Goal: Information Seeking & Learning: Learn about a topic

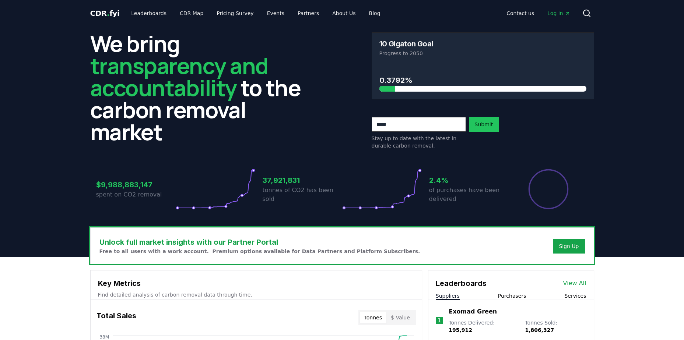
scroll to position [111, 0]
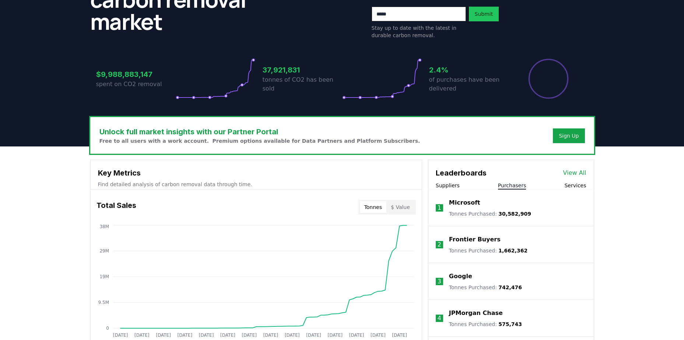
click at [514, 182] on button "Purchasers" at bounding box center [512, 185] width 28 height 7
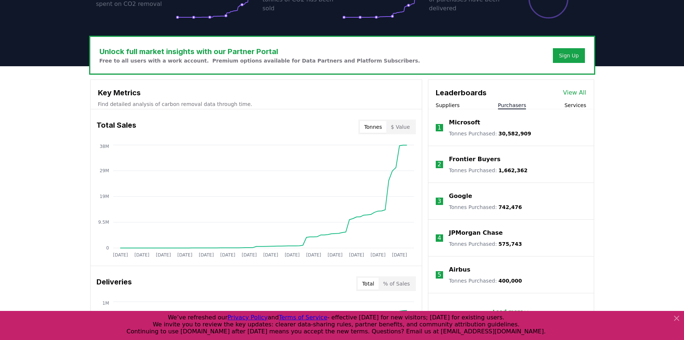
scroll to position [221, 0]
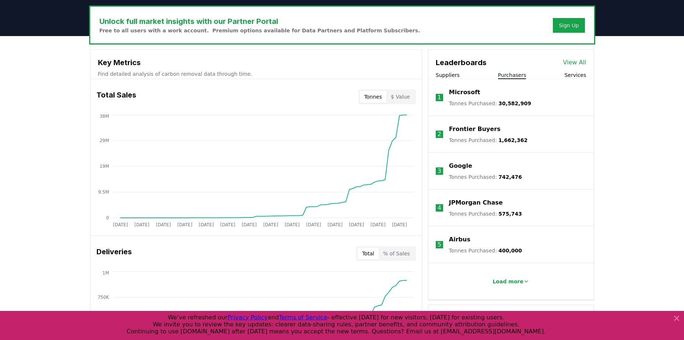
click at [574, 63] on link "View All" at bounding box center [574, 62] width 23 height 9
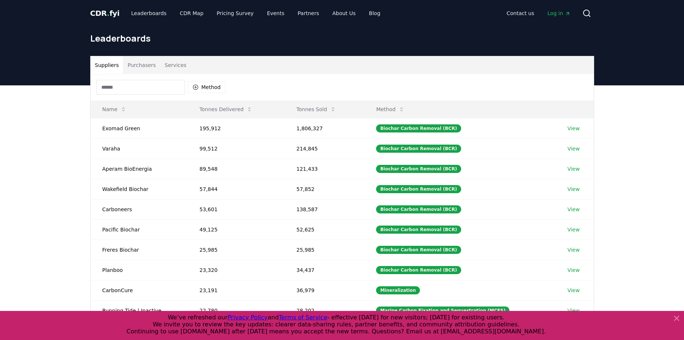
click at [141, 67] on button "Purchasers" at bounding box center [141, 65] width 37 height 18
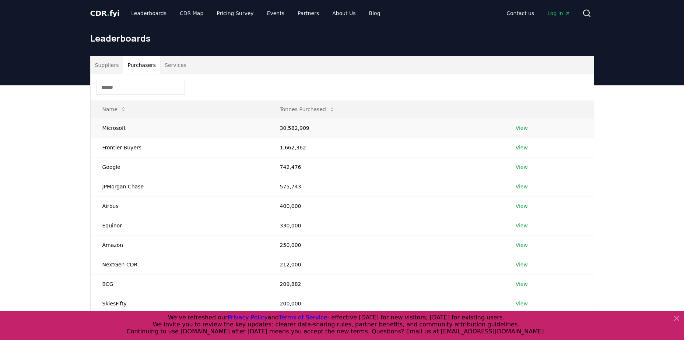
click at [523, 125] on link "View" at bounding box center [522, 128] width 12 height 7
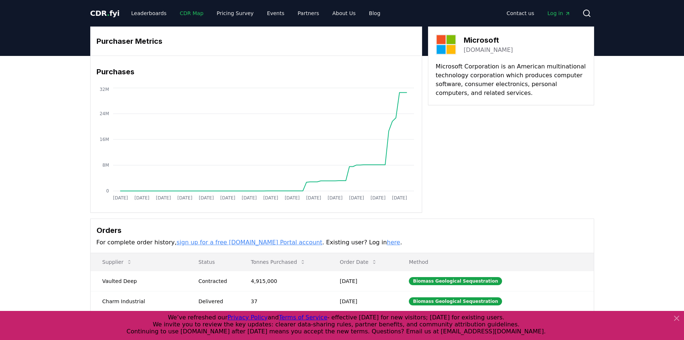
click at [185, 15] on link "CDR Map" at bounding box center [191, 13] width 35 height 13
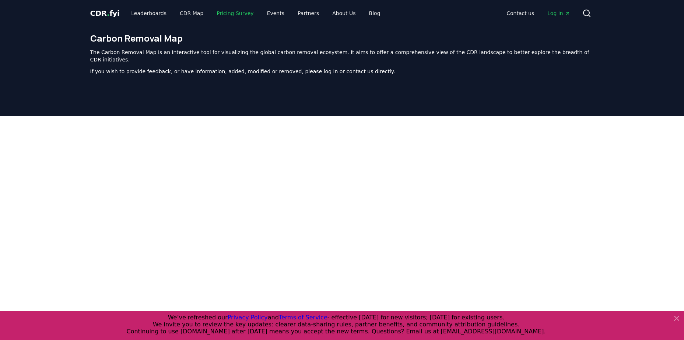
click at [221, 15] on link "Pricing Survey" at bounding box center [235, 13] width 49 height 13
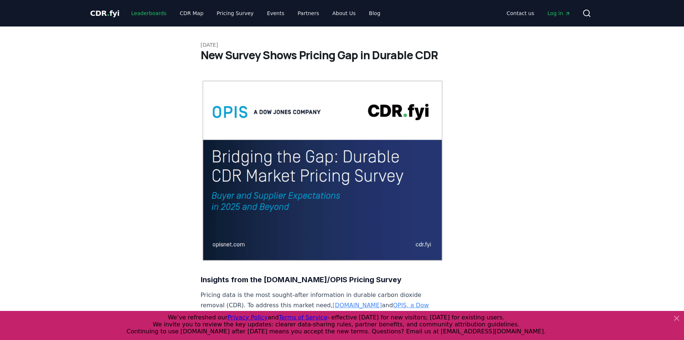
click at [147, 13] on link "Leaderboards" at bounding box center [148, 13] width 47 height 13
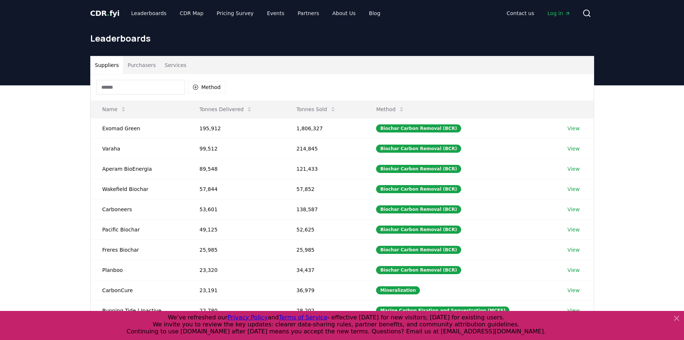
click at [142, 70] on button "Purchasers" at bounding box center [141, 65] width 37 height 18
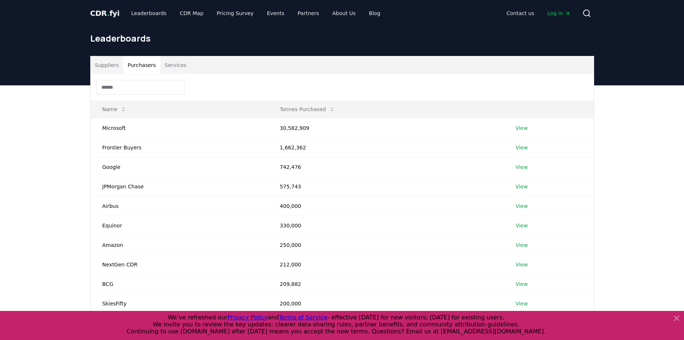
click at [110, 14] on span "CDR . fyi" at bounding box center [104, 13] width 29 height 9
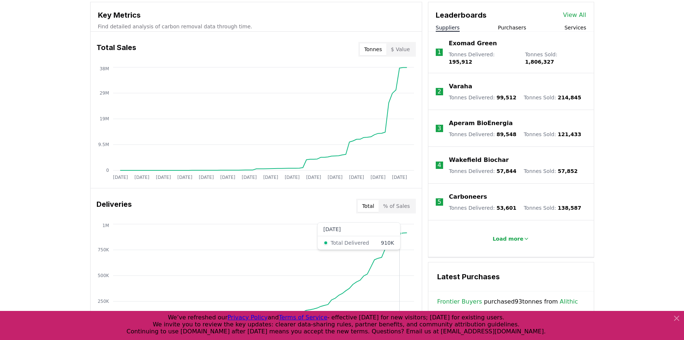
scroll to position [147, 0]
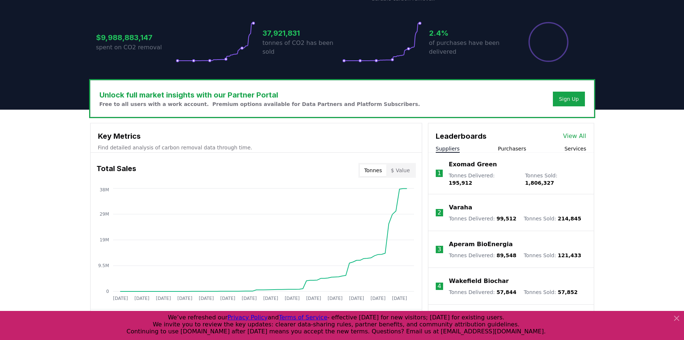
click at [398, 170] on button "$ Value" at bounding box center [401, 171] width 28 height 12
click at [385, 169] on button "Tonnes" at bounding box center [373, 171] width 27 height 12
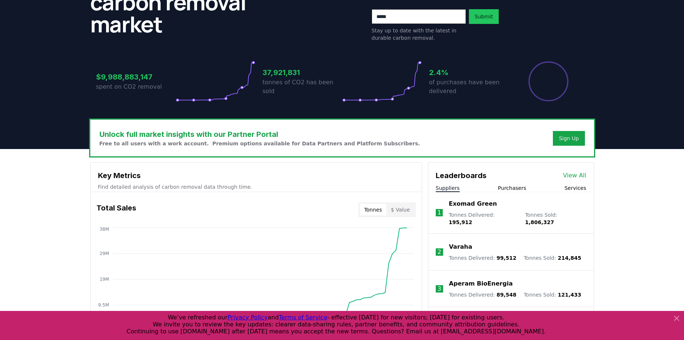
scroll to position [111, 0]
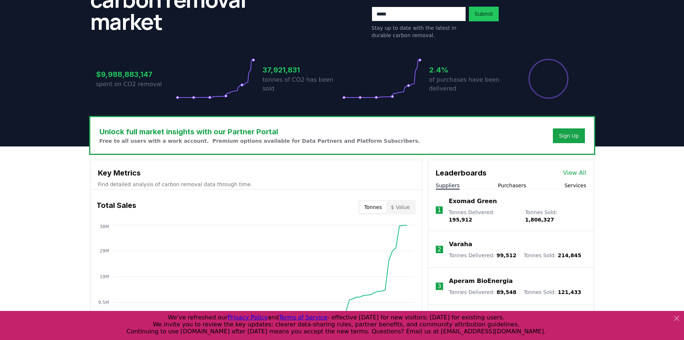
click at [505, 185] on button "Purchasers" at bounding box center [512, 185] width 28 height 7
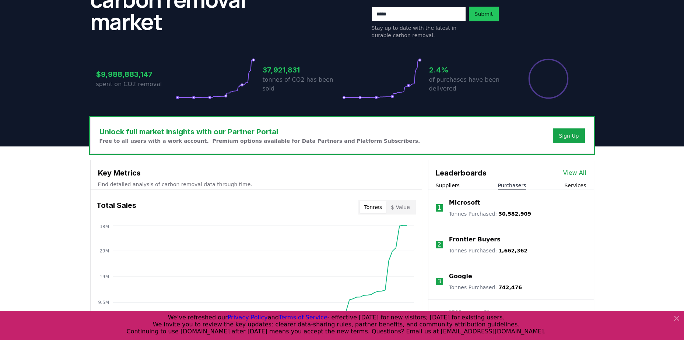
click at [476, 202] on p "Microsoft" at bounding box center [464, 203] width 31 height 9
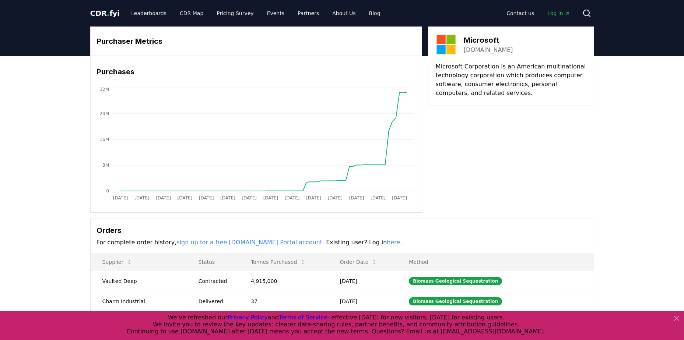
click at [107, 9] on span "CDR . fyi" at bounding box center [104, 13] width 29 height 9
click at [107, 10] on span "." at bounding box center [108, 13] width 3 height 9
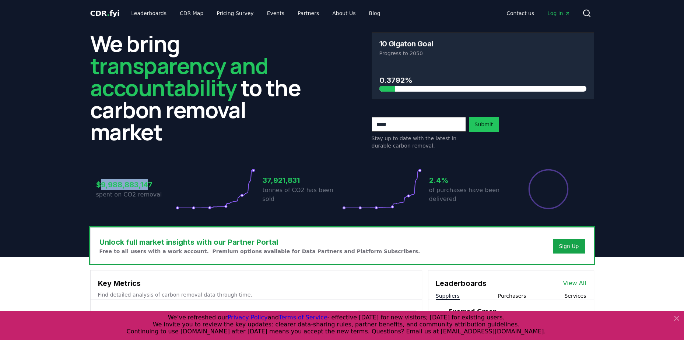
drag, startPoint x: 99, startPoint y: 185, endPoint x: 146, endPoint y: 186, distance: 47.2
click at [146, 186] on h3 "$9,988,883,147" at bounding box center [136, 184] width 80 height 11
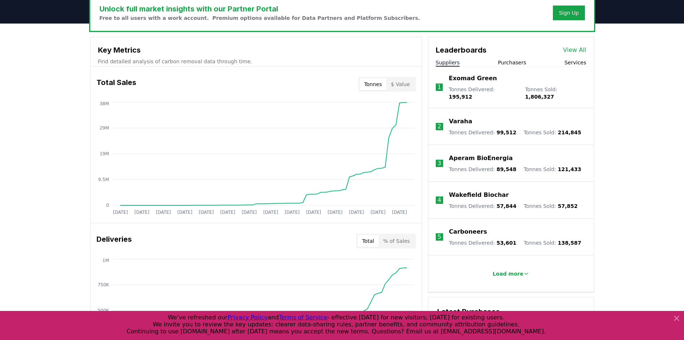
scroll to position [221, 0]
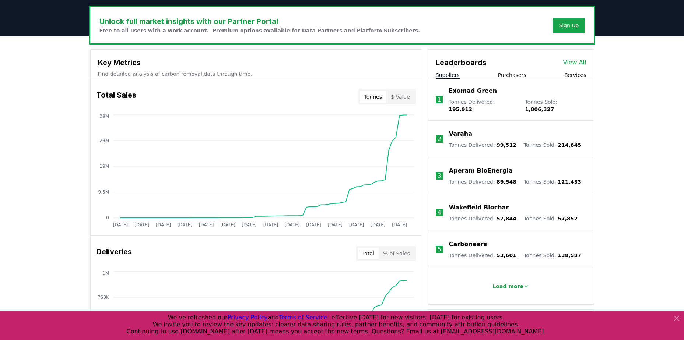
click at [505, 77] on button "Purchasers" at bounding box center [512, 74] width 28 height 7
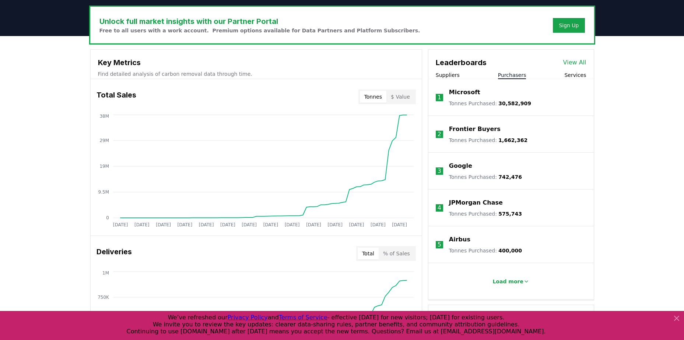
click at [468, 94] on p "Microsoft" at bounding box center [464, 92] width 31 height 9
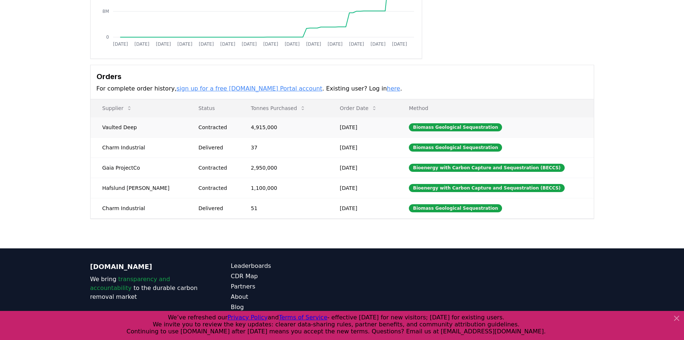
scroll to position [143, 0]
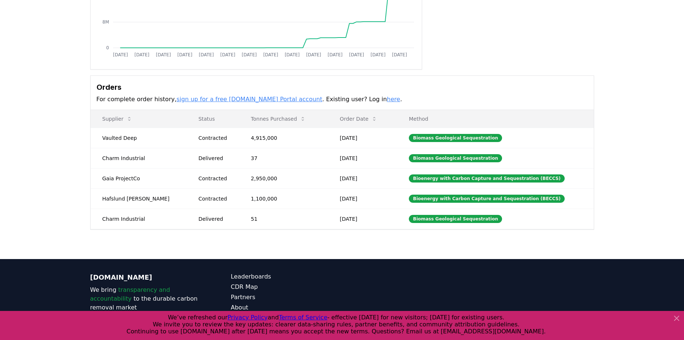
click at [387, 101] on link "here" at bounding box center [393, 99] width 13 height 7
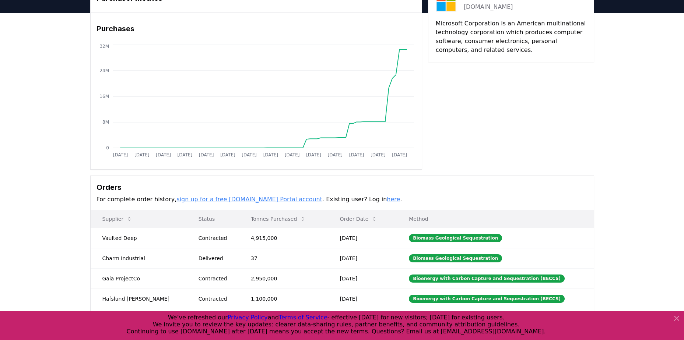
scroll to position [0, 0]
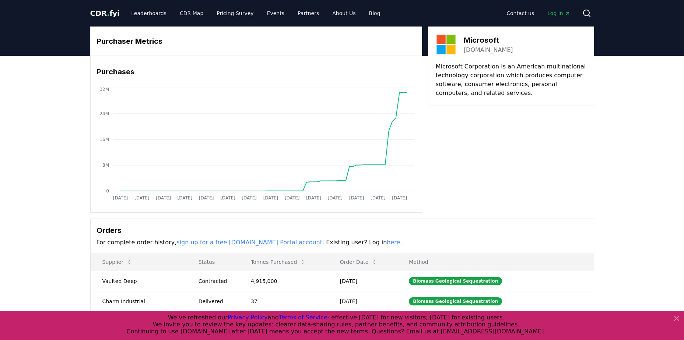
click at [108, 15] on span "CDR . fyi" at bounding box center [104, 13] width 29 height 9
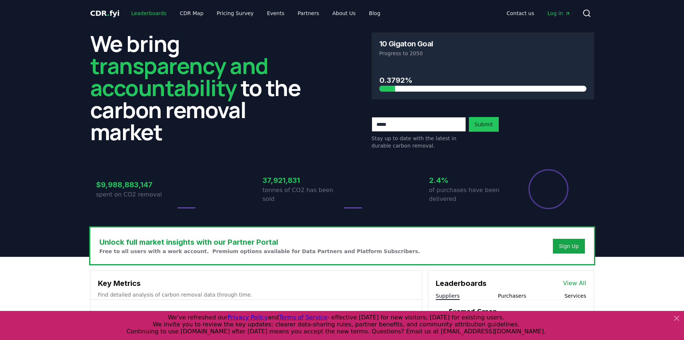
click at [133, 13] on link "Leaderboards" at bounding box center [148, 13] width 47 height 13
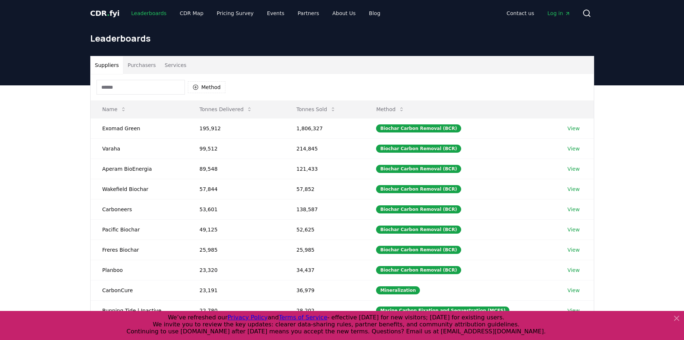
click at [133, 13] on link "Leaderboards" at bounding box center [148, 13] width 47 height 13
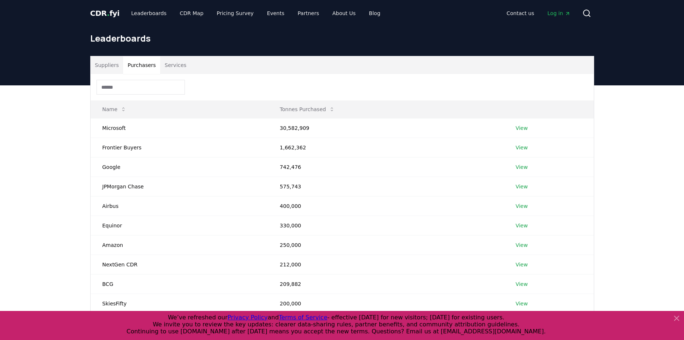
click at [139, 69] on button "Purchasers" at bounding box center [141, 65] width 37 height 18
click at [115, 127] on td "Microsoft" at bounding box center [180, 128] width 178 height 20
click at [295, 127] on td "30,582,909" at bounding box center [386, 128] width 236 height 20
click at [521, 127] on link "View" at bounding box center [522, 128] width 12 height 7
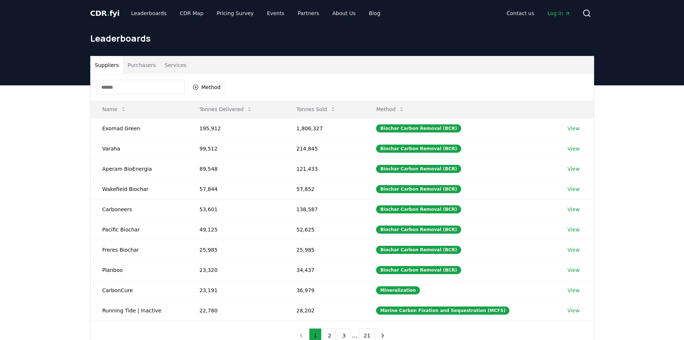
click at [123, 85] on input at bounding box center [141, 87] width 88 height 15
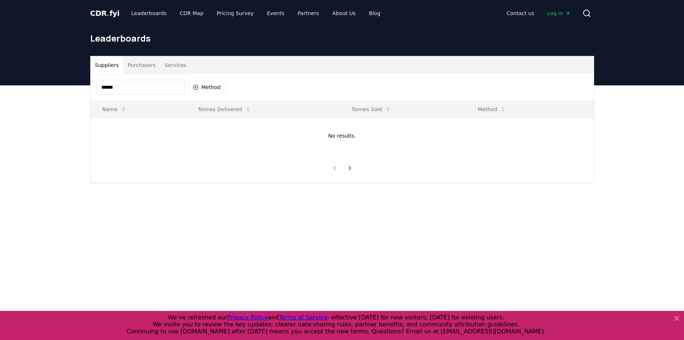
type input "******"
click at [142, 91] on input "******" at bounding box center [141, 87] width 88 height 15
click at [157, 86] on input "******" at bounding box center [141, 87] width 88 height 15
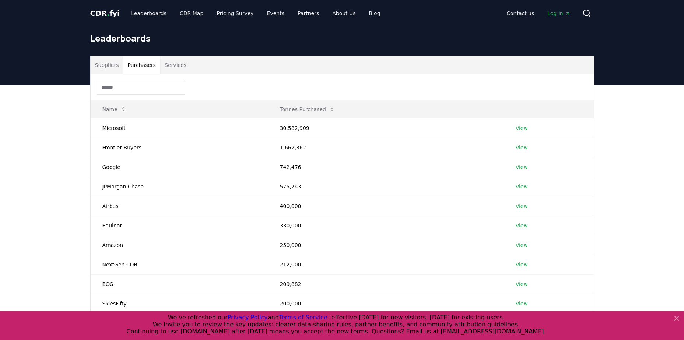
click at [137, 71] on button "Purchasers" at bounding box center [141, 65] width 37 height 18
click at [131, 84] on input at bounding box center [141, 87] width 88 height 15
click at [295, 130] on td "30,582,909" at bounding box center [386, 128] width 236 height 20
click at [523, 130] on link "View" at bounding box center [522, 128] width 12 height 7
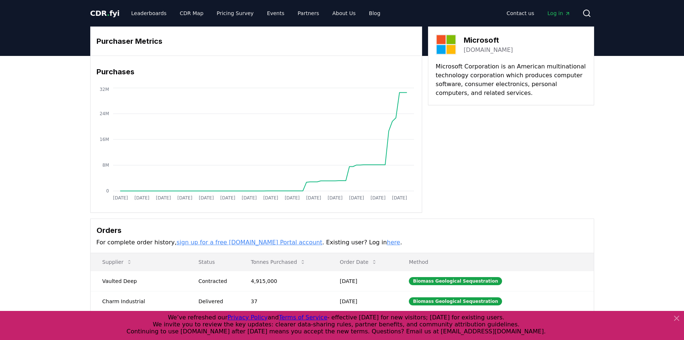
click at [570, 15] on icon "Main" at bounding box center [568, 14] width 6 height 6
click at [141, 17] on link "Leaderboards" at bounding box center [148, 13] width 47 height 13
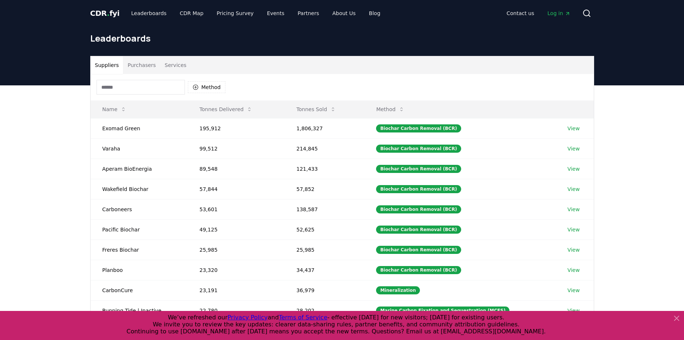
click at [145, 69] on button "Purchasers" at bounding box center [141, 65] width 37 height 18
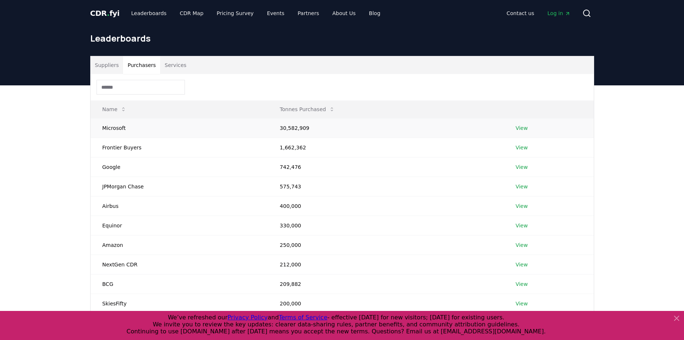
click at [117, 130] on td "Microsoft" at bounding box center [180, 128] width 178 height 20
click at [209, 124] on td "Microsoft" at bounding box center [180, 128] width 178 height 20
click at [287, 125] on td "30,582,909" at bounding box center [386, 128] width 236 height 20
click at [119, 127] on td "Microsoft" at bounding box center [180, 128] width 178 height 20
click at [127, 13] on link "Leaderboards" at bounding box center [148, 13] width 47 height 13
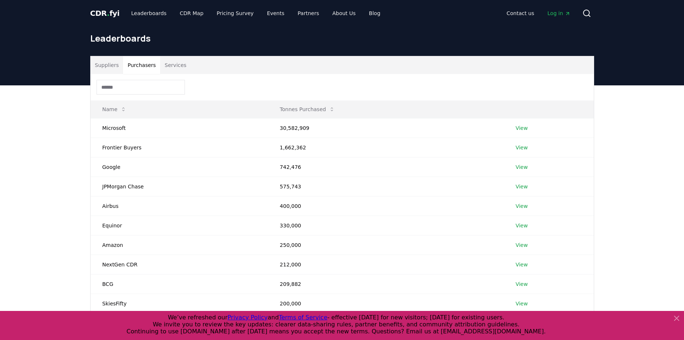
click at [104, 13] on span "CDR . fyi" at bounding box center [104, 13] width 29 height 9
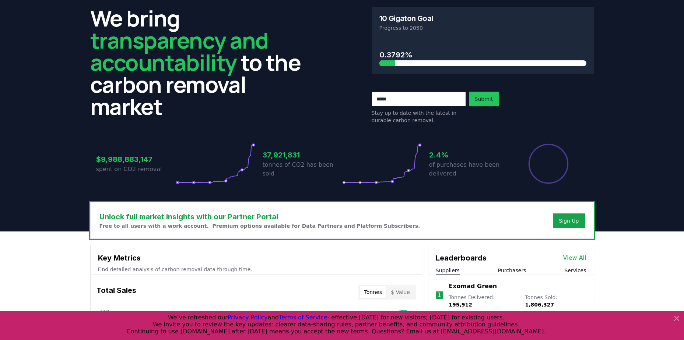
scroll to position [111, 0]
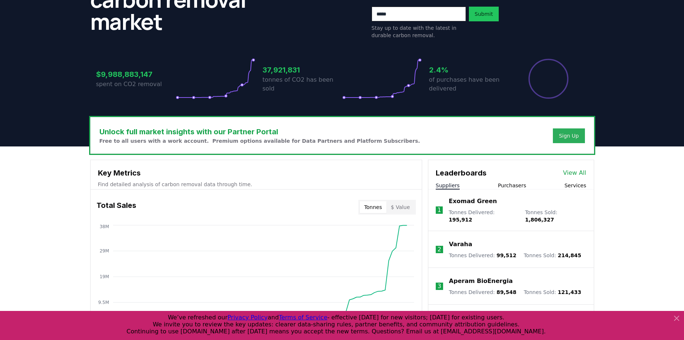
click at [562, 142] on button "Sign Up" at bounding box center [569, 136] width 32 height 15
click at [559, 135] on button "Sign Up" at bounding box center [569, 136] width 32 height 15
click at [565, 134] on div "Sign Up" at bounding box center [569, 135] width 20 height 7
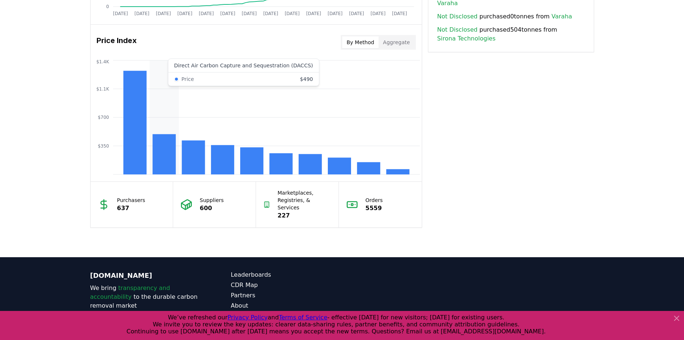
scroll to position [405, 0]
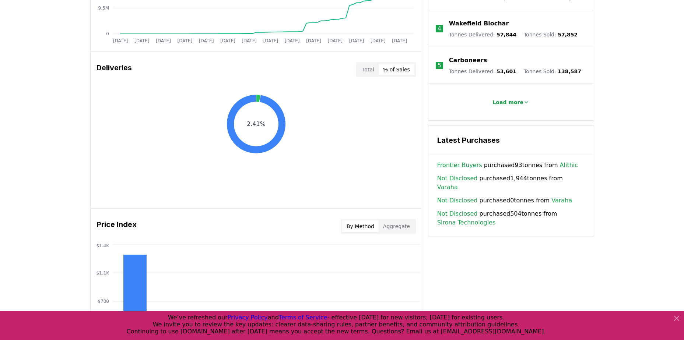
click at [399, 69] on button "% of Sales" at bounding box center [397, 70] width 36 height 12
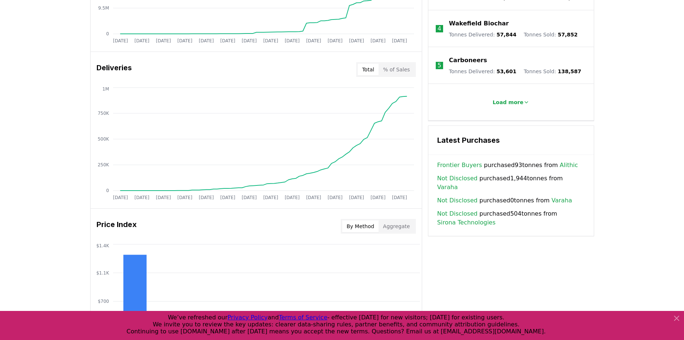
click at [364, 66] on button "Total" at bounding box center [368, 70] width 21 height 12
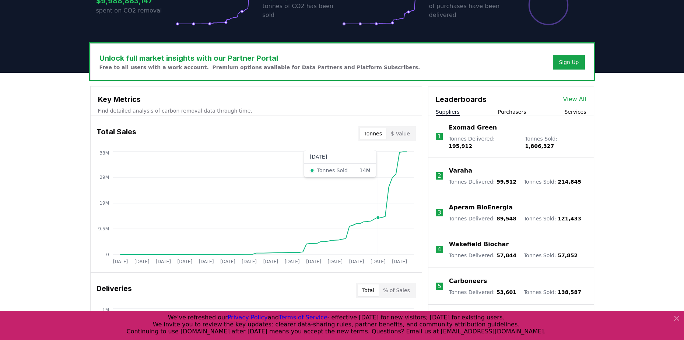
scroll to position [111, 0]
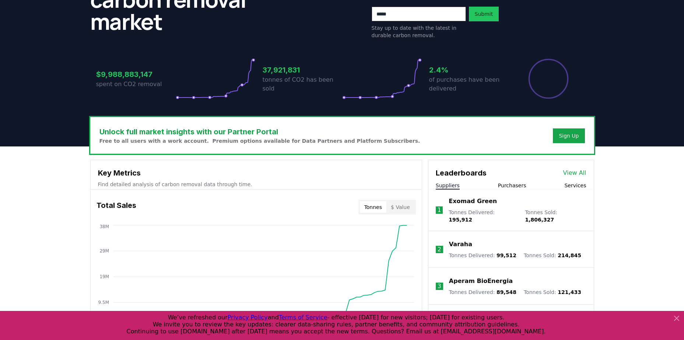
click at [502, 186] on button "Purchasers" at bounding box center [512, 185] width 28 height 7
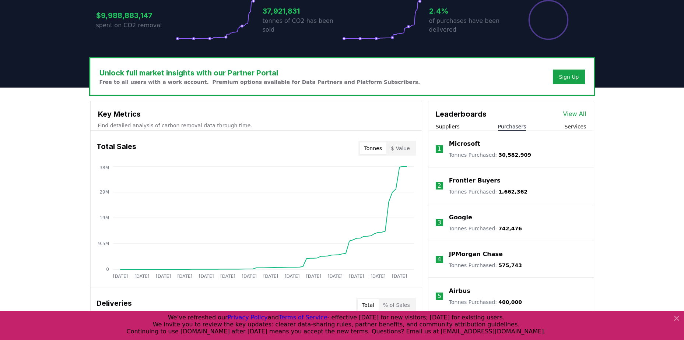
scroll to position [221, 0]
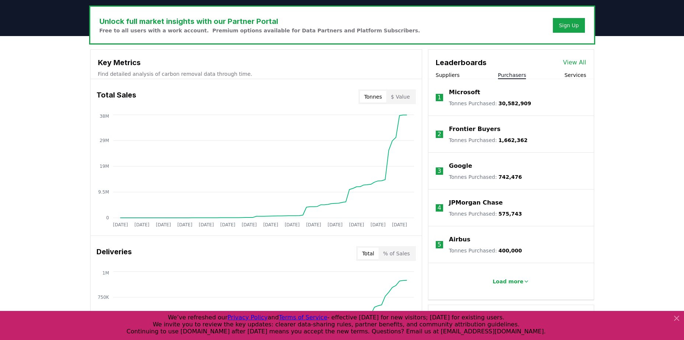
click at [398, 98] on button "$ Value" at bounding box center [401, 97] width 28 height 12
click at [509, 104] on span "30,582,909" at bounding box center [515, 104] width 33 height 6
click at [512, 281] on p "Load more" at bounding box center [508, 281] width 31 height 7
click at [469, 95] on p "Microsoft" at bounding box center [464, 92] width 31 height 9
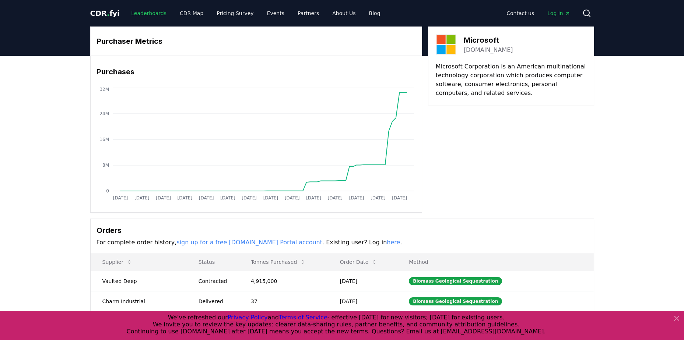
click at [158, 17] on link "Leaderboards" at bounding box center [148, 13] width 47 height 13
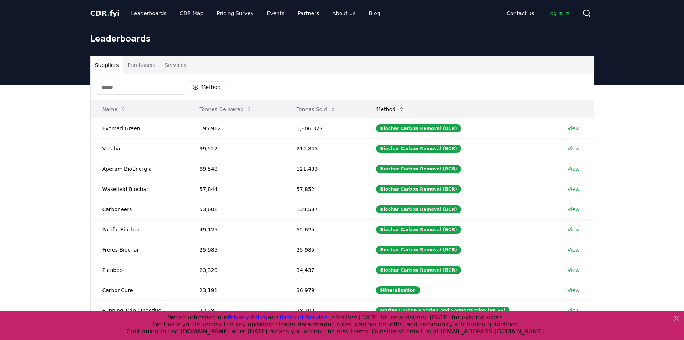
click at [395, 112] on button "Method" at bounding box center [390, 109] width 40 height 15
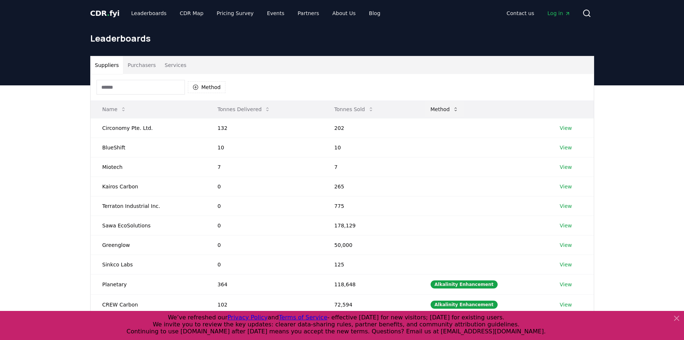
click at [442, 111] on button "Method" at bounding box center [445, 109] width 40 height 15
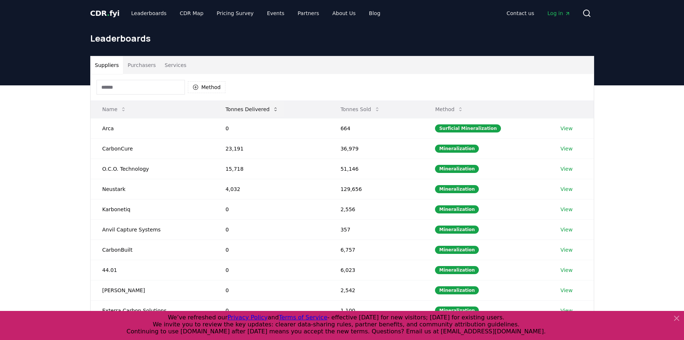
click at [250, 107] on button "Tonnes Delivered" at bounding box center [252, 109] width 65 height 15
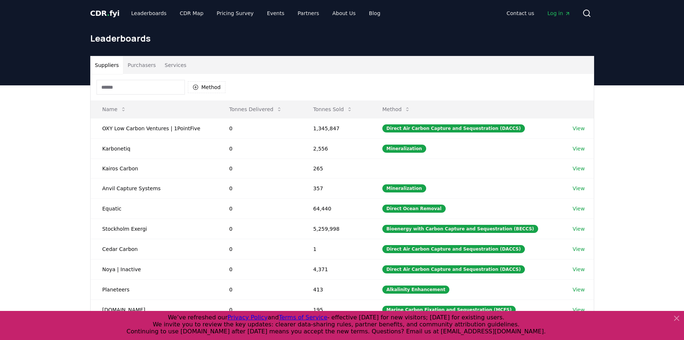
click at [153, 68] on button "Purchasers" at bounding box center [141, 65] width 37 height 18
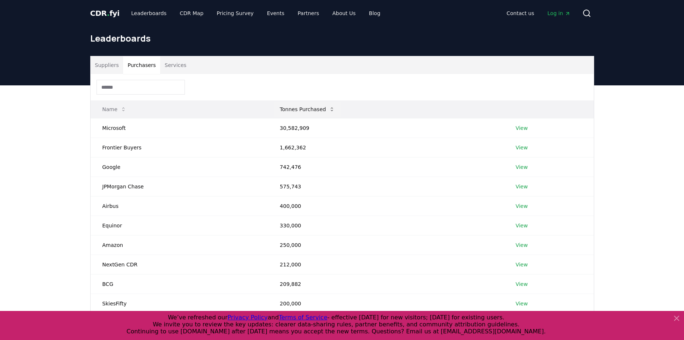
click at [316, 113] on button "Tonnes Purchased" at bounding box center [307, 109] width 67 height 15
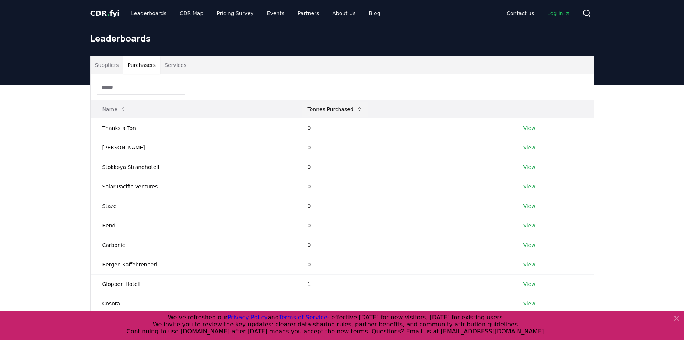
click at [316, 113] on button "Tonnes Purchased" at bounding box center [335, 109] width 67 height 15
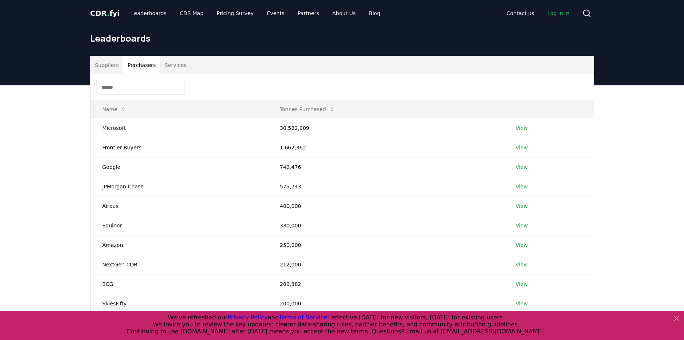
click at [104, 70] on button "Suppliers" at bounding box center [107, 65] width 33 height 18
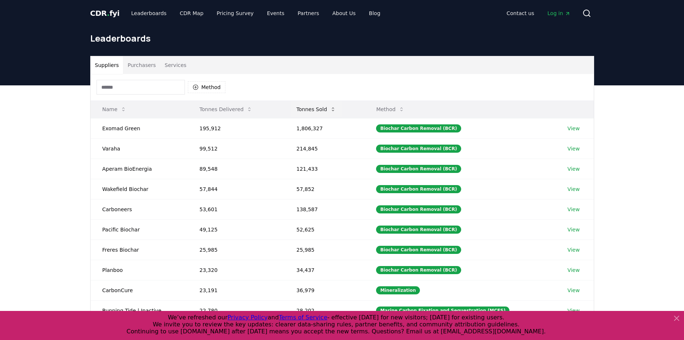
click at [318, 114] on button "Tonnes Sold" at bounding box center [316, 109] width 51 height 15
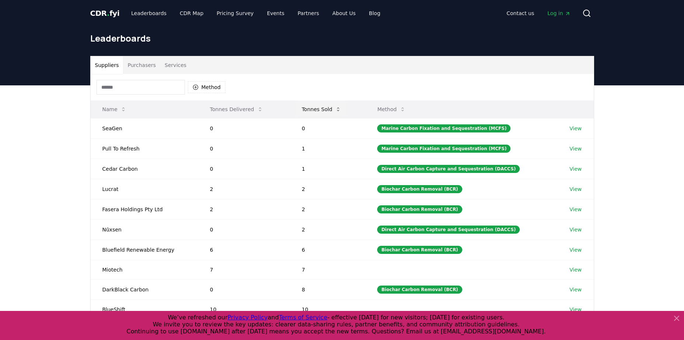
click at [318, 114] on button "Tonnes Sold" at bounding box center [321, 109] width 51 height 15
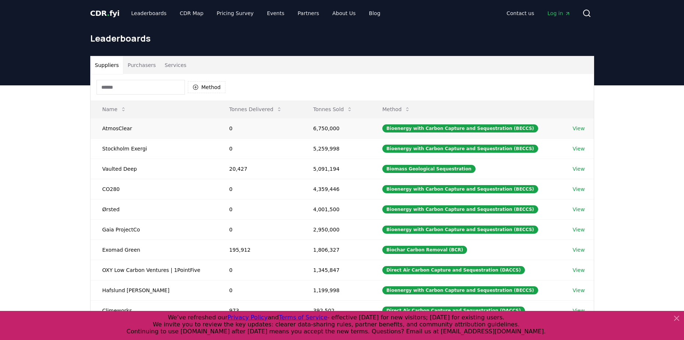
click at [128, 127] on td "AtmosClear" at bounding box center [154, 128] width 127 height 20
click at [123, 129] on td "AtmosClear" at bounding box center [154, 128] width 127 height 20
click at [577, 128] on link "View" at bounding box center [579, 128] width 12 height 7
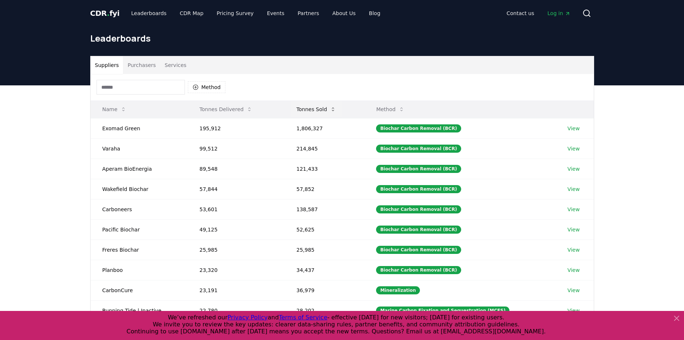
click at [321, 113] on button "Tonnes Sold" at bounding box center [316, 109] width 51 height 15
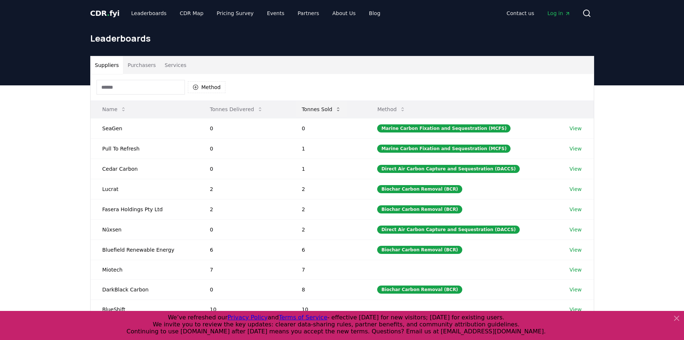
click at [322, 106] on button "Tonnes Sold" at bounding box center [321, 109] width 51 height 15
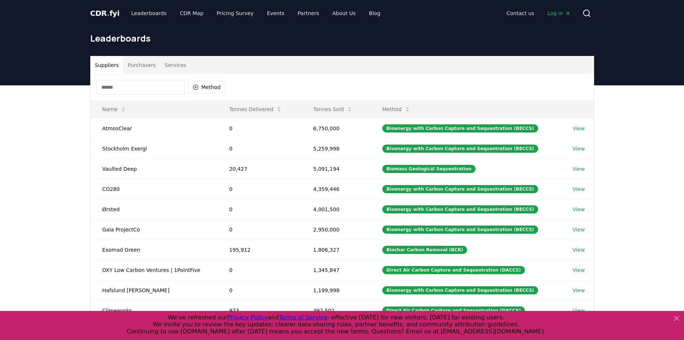
click at [168, 64] on button "Services" at bounding box center [175, 65] width 31 height 18
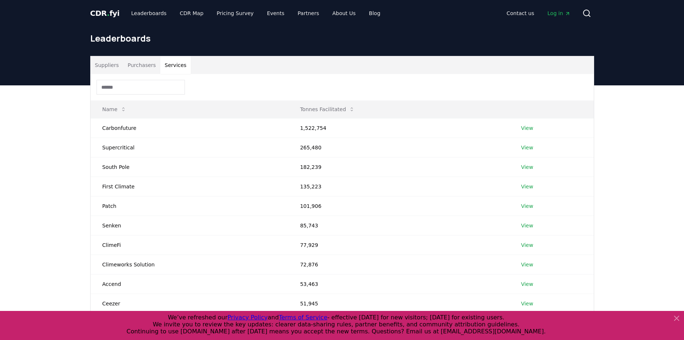
click at [114, 66] on button "Suppliers" at bounding box center [107, 65] width 33 height 18
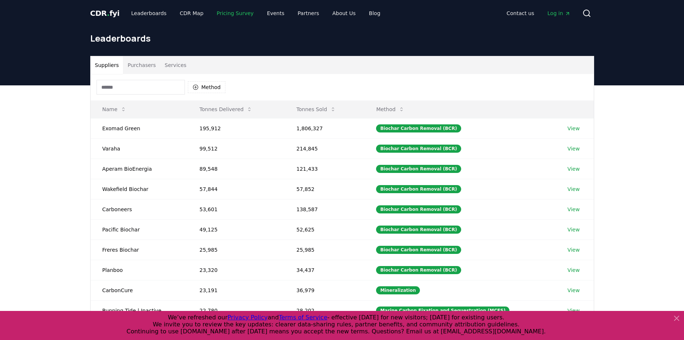
click at [231, 17] on link "Pricing Survey" at bounding box center [235, 13] width 49 height 13
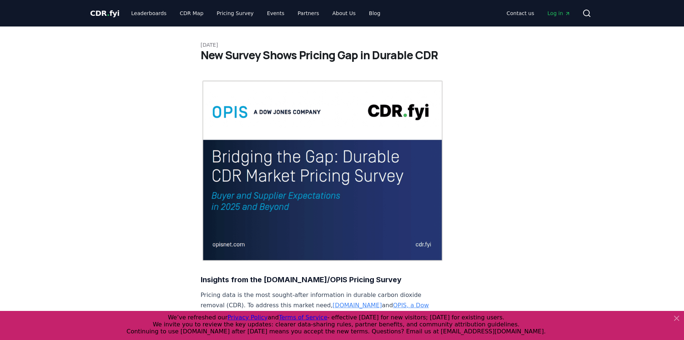
click at [107, 16] on span "." at bounding box center [108, 13] width 3 height 9
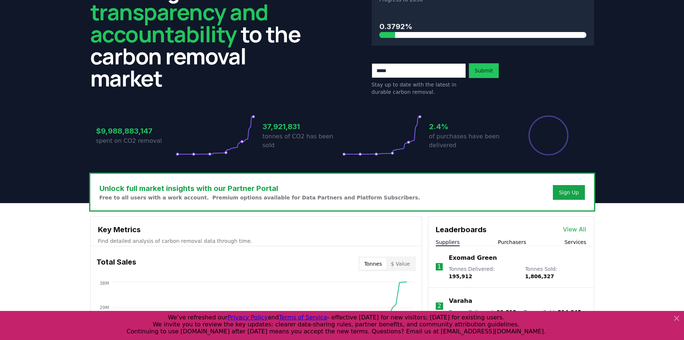
scroll to position [28, 0]
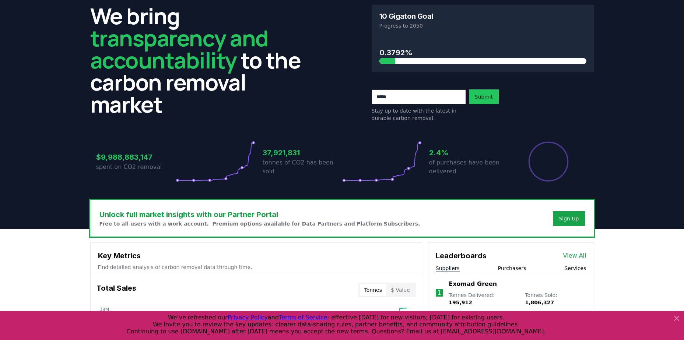
click at [382, 95] on input "email" at bounding box center [419, 97] width 94 height 15
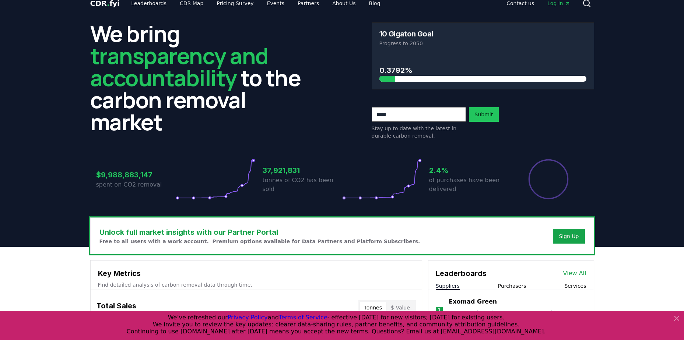
scroll to position [0, 0]
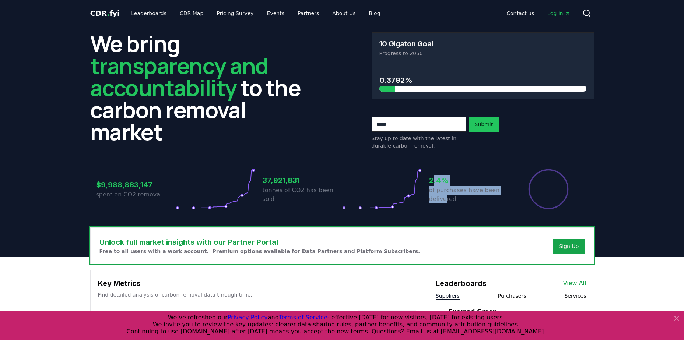
drag, startPoint x: 432, startPoint y: 178, endPoint x: 446, endPoint y: 196, distance: 22.8
click at [446, 196] on div "2.4% of purchases have been delivered" at bounding box center [469, 189] width 80 height 41
drag, startPoint x: 446, startPoint y: 196, endPoint x: 461, endPoint y: 199, distance: 16.1
click at [461, 199] on p "of purchases have been delivered" at bounding box center [469, 195] width 80 height 18
